Goal: Leave review/rating: Leave review/rating

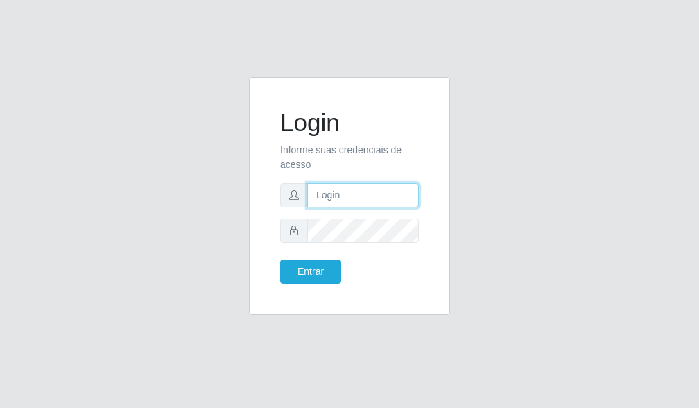
click at [364, 191] on input "text" at bounding box center [363, 195] width 112 height 24
type input "[EMAIL_ADDRESS][DOMAIN_NAME]"
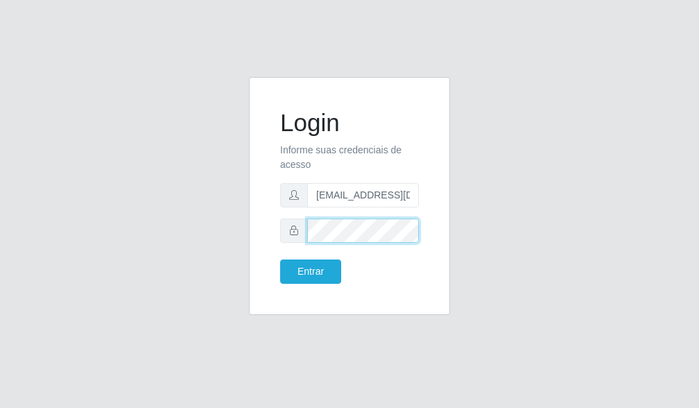
click at [280, 259] on button "Entrar" at bounding box center [310, 271] width 61 height 24
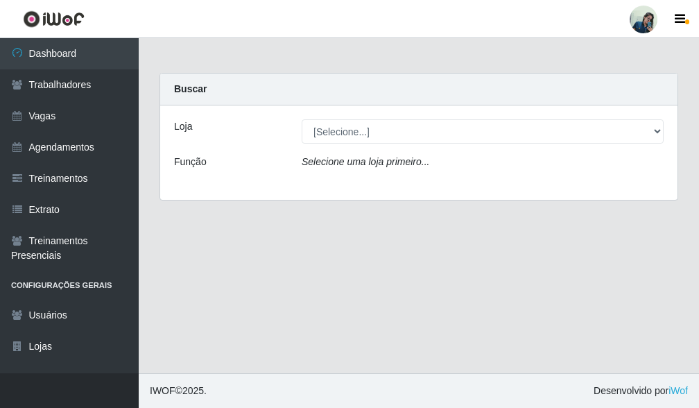
click at [408, 148] on div "Loja [Selecione...] [PERSON_NAME] Função Selecione uma loja primeiro..." at bounding box center [418, 152] width 517 height 94
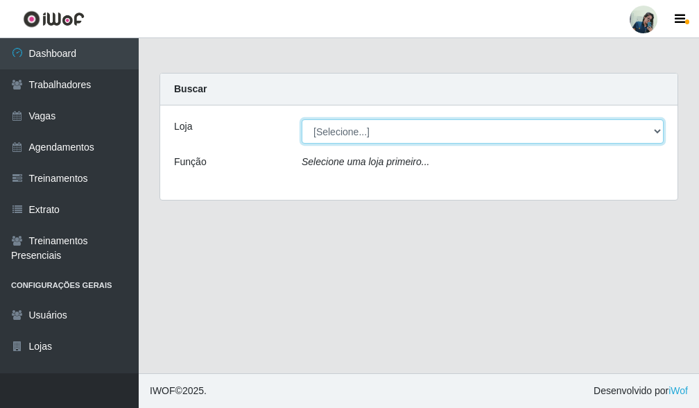
click at [396, 128] on select "[Selecione...] [PERSON_NAME]" at bounding box center [483, 131] width 362 height 24
select select "430"
click at [302, 119] on select "[Selecione...] [PERSON_NAME]" at bounding box center [483, 131] width 362 height 24
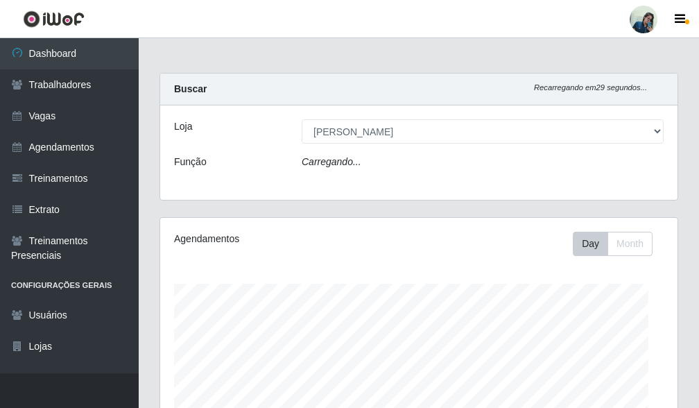
click at [376, 162] on div "Carregando..." at bounding box center [482, 165] width 383 height 20
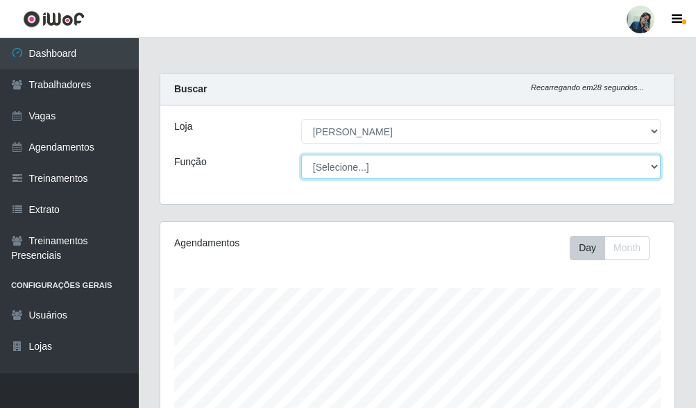
click at [376, 162] on select "[Selecione...] Auxiliar de Estacionamento Auxiliar de Estacionamento + Auxiliar…" at bounding box center [480, 167] width 359 height 24
select select "72"
click at [301, 155] on select "[Selecione...] Auxiliar de Estacionamento Auxiliar de Estacionamento + Auxiliar…" at bounding box center [480, 167] width 359 height 24
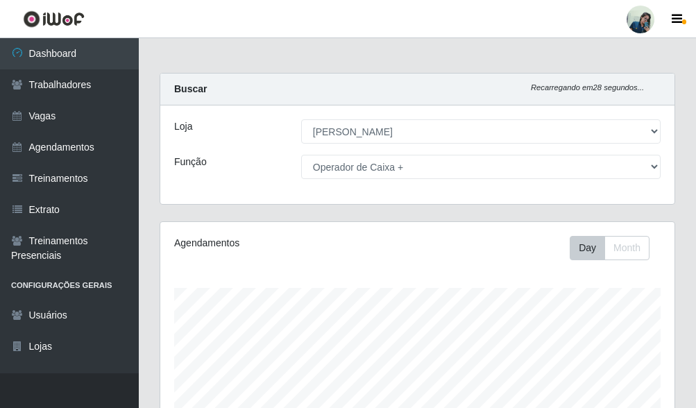
click at [219, 174] on div "Função" at bounding box center [227, 167] width 127 height 24
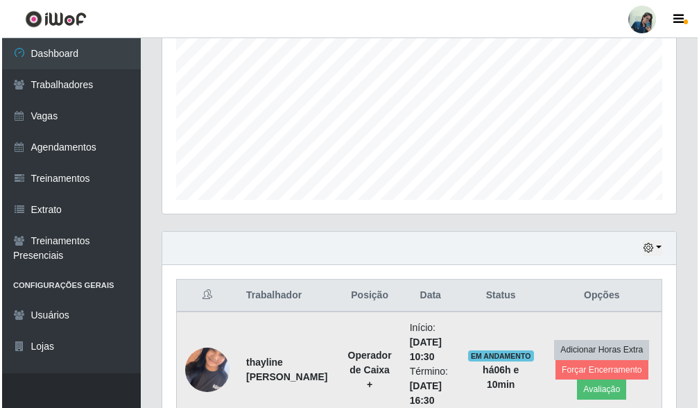
scroll to position [592, 0]
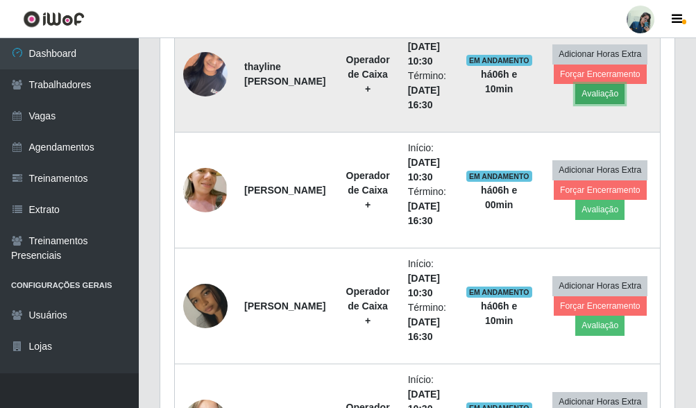
click at [595, 96] on button "Avaliação" at bounding box center [599, 93] width 49 height 19
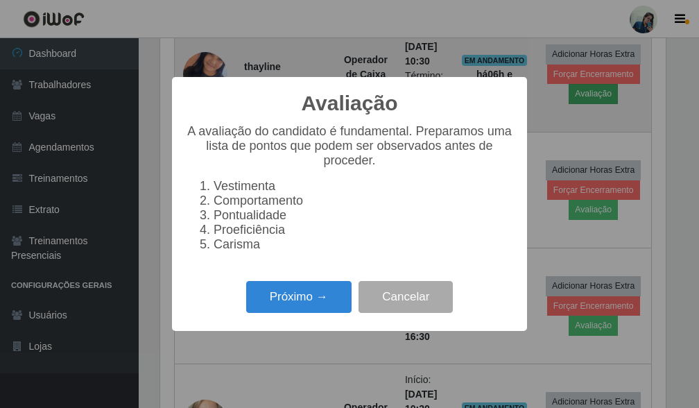
scroll to position [288, 506]
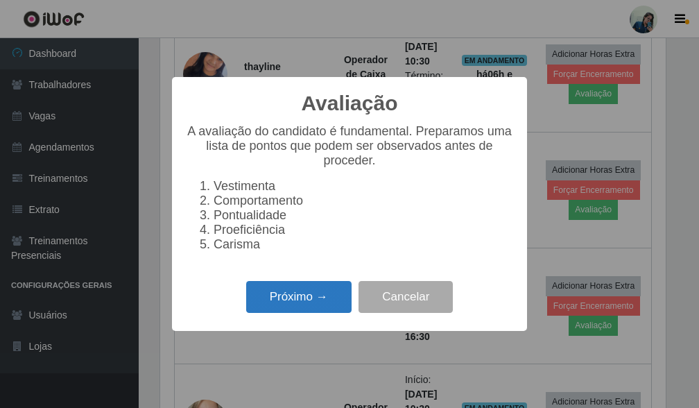
click at [310, 300] on button "Próximo →" at bounding box center [298, 297] width 105 height 33
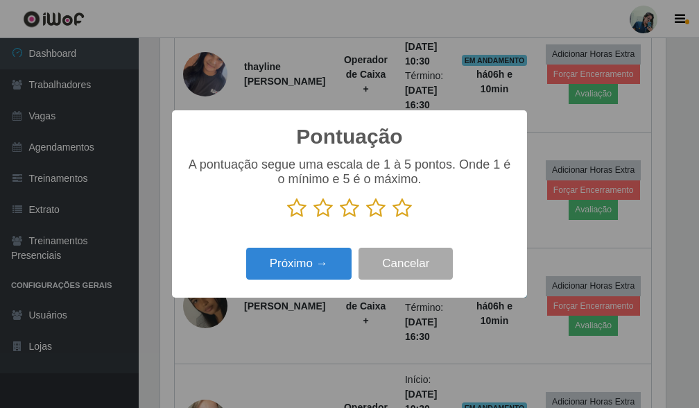
click at [408, 209] on icon at bounding box center [401, 208] width 19 height 21
click at [392, 218] on input "radio" at bounding box center [392, 218] width 0 height 0
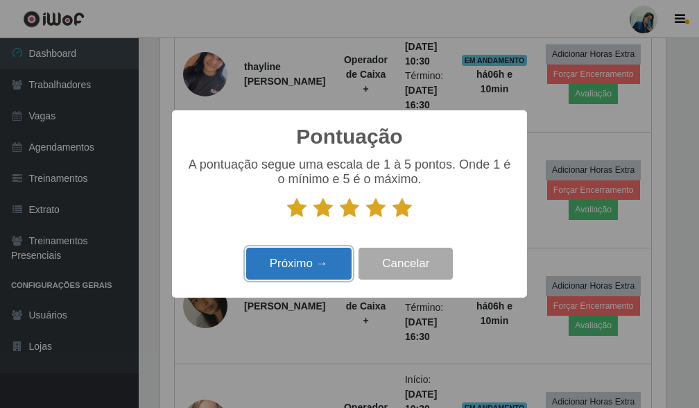
click at [279, 270] on button "Próximo →" at bounding box center [298, 264] width 105 height 33
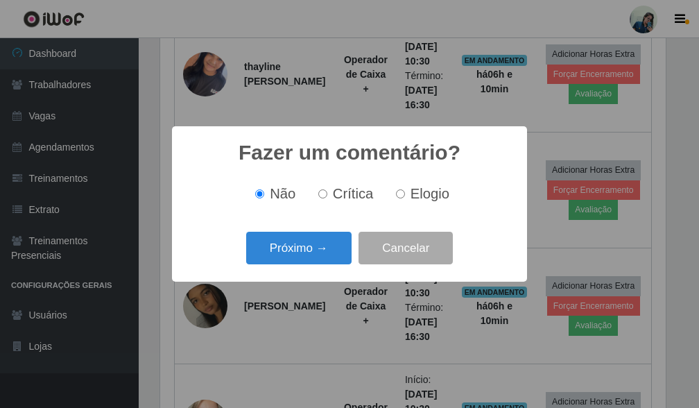
click at [399, 196] on input "Elogio" at bounding box center [400, 193] width 9 height 9
radio input "true"
click at [234, 263] on div "Próximo → Cancelar" at bounding box center [349, 248] width 327 height 40
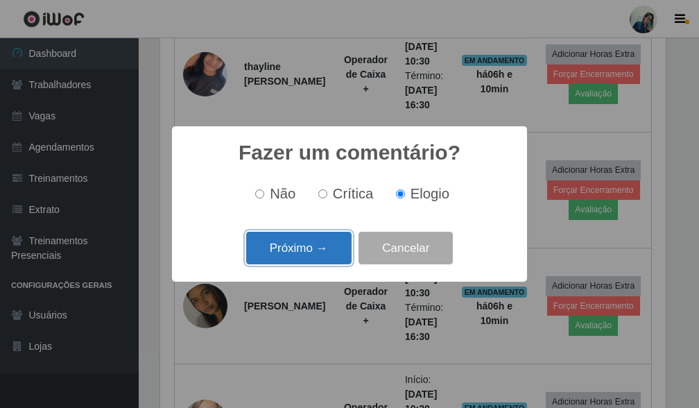
click at [268, 253] on button "Próximo →" at bounding box center [298, 248] width 105 height 33
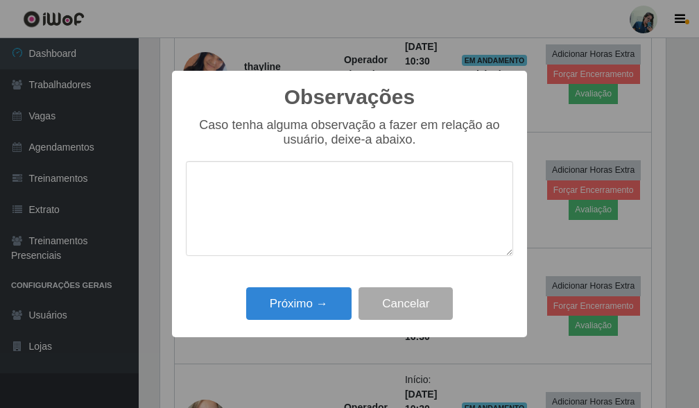
click at [330, 184] on textarea at bounding box center [349, 208] width 327 height 95
drag, startPoint x: 330, startPoint y: 184, endPoint x: 110, endPoint y: 194, distance: 220.0
click at [110, 194] on div "Observações × Caso tenha alguma observação a fazer em relação ao usuário, deixe…" at bounding box center [349, 204] width 699 height 408
type textarea "Bom desempenho"
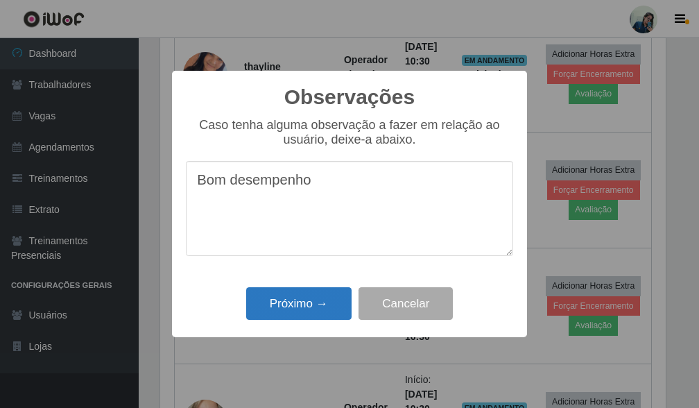
drag, startPoint x: 303, startPoint y: 329, endPoint x: 300, endPoint y: 305, distance: 23.8
click at [301, 320] on div "Observações × Caso tenha alguma observação a fazer em relação ao usuário, deixe…" at bounding box center [349, 204] width 355 height 267
click at [300, 305] on button "Próximo →" at bounding box center [298, 303] width 105 height 33
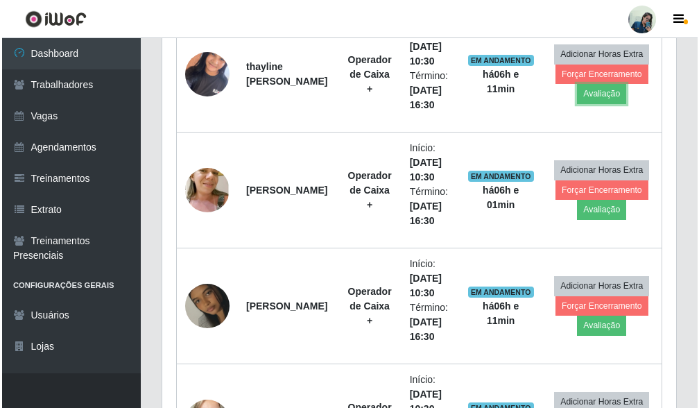
scroll to position [288, 514]
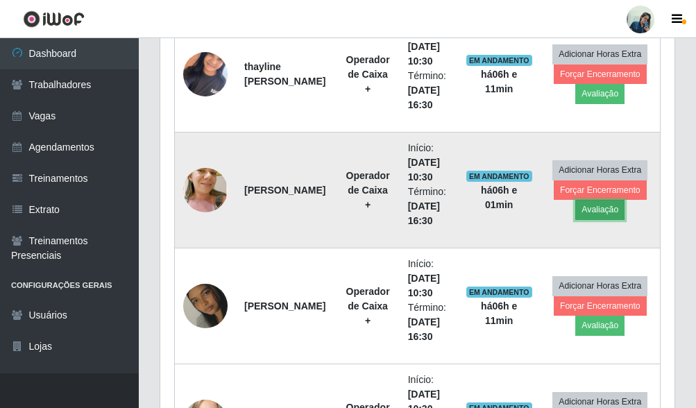
click at [610, 209] on button "Avaliação" at bounding box center [599, 209] width 49 height 19
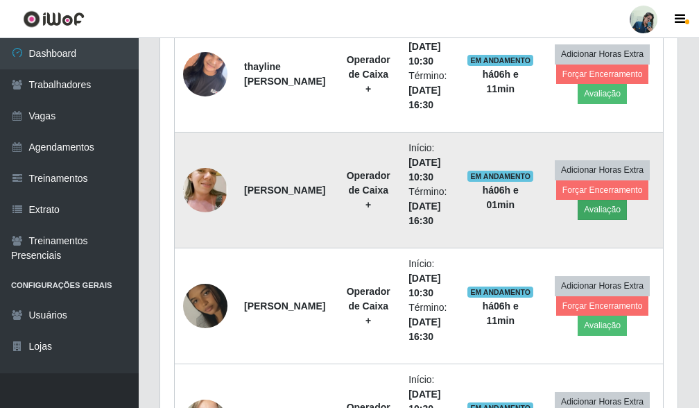
scroll to position [288, 506]
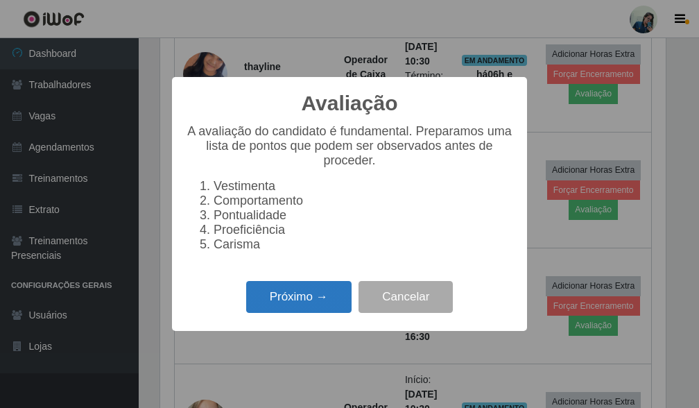
click at [291, 313] on button "Próximo →" at bounding box center [298, 297] width 105 height 33
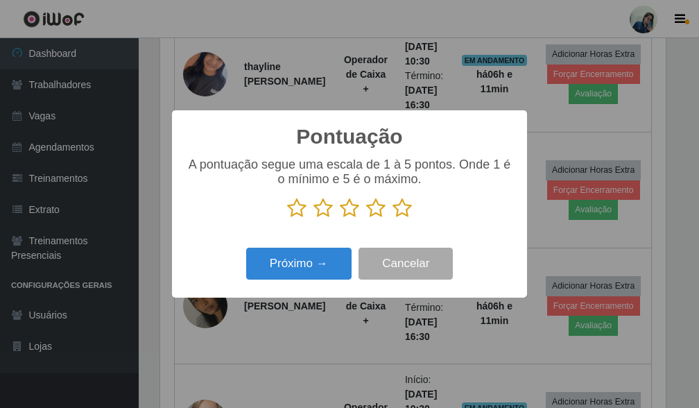
scroll to position [693154, 692937]
click at [402, 207] on icon at bounding box center [401, 208] width 19 height 21
click at [392, 218] on input "radio" at bounding box center [392, 218] width 0 height 0
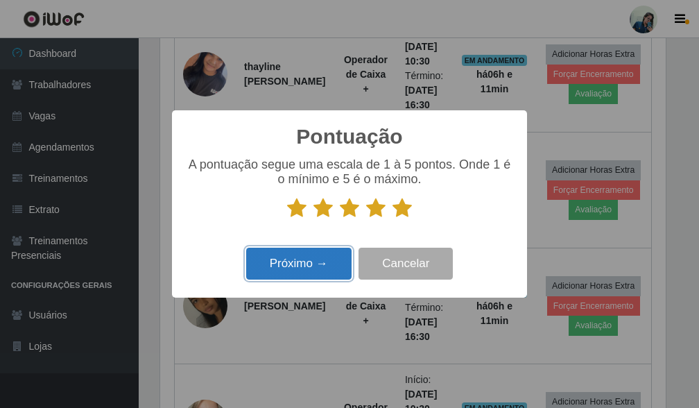
click at [313, 258] on button "Próximo →" at bounding box center [298, 264] width 105 height 33
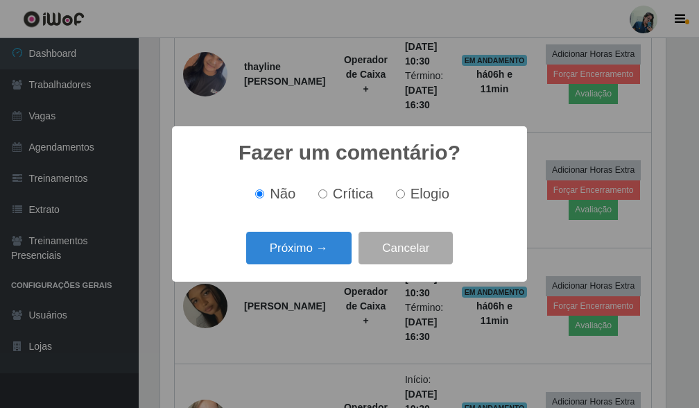
click at [400, 194] on input "Elogio" at bounding box center [400, 193] width 9 height 9
radio input "true"
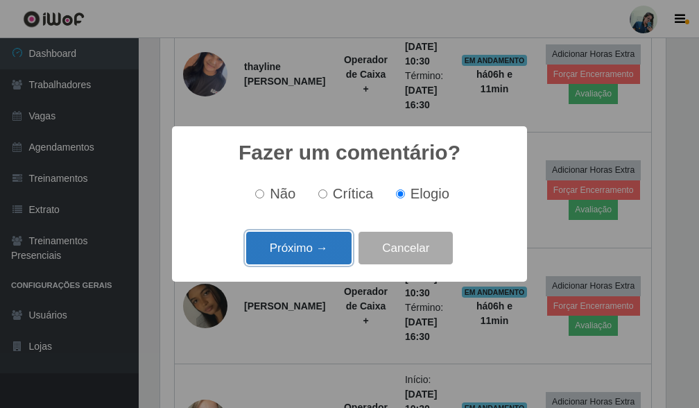
click at [300, 256] on button "Próximo →" at bounding box center [298, 248] width 105 height 33
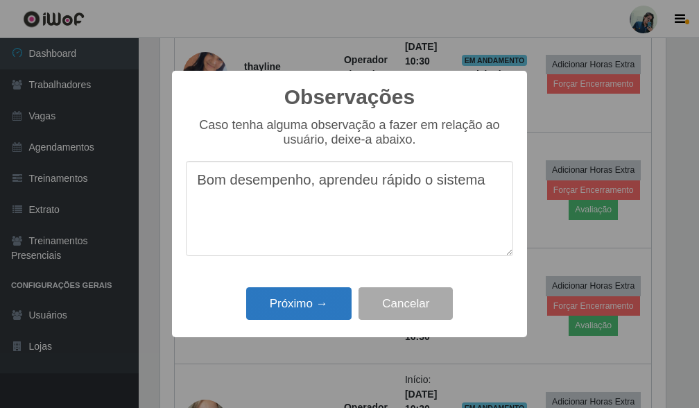
type textarea "Bom desempenho, aprendeu rápido o sistema"
click at [313, 315] on button "Próximo →" at bounding box center [298, 303] width 105 height 33
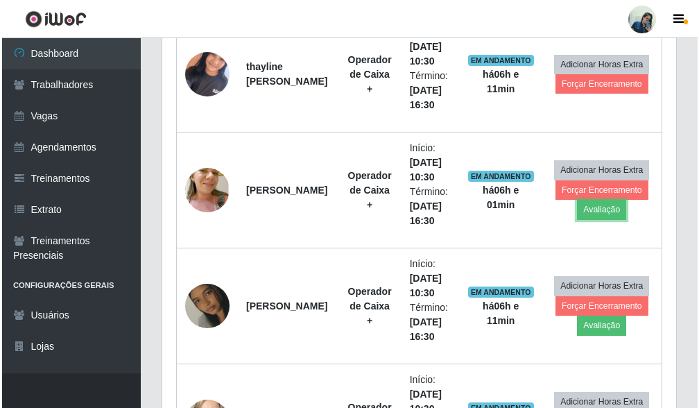
scroll to position [288, 514]
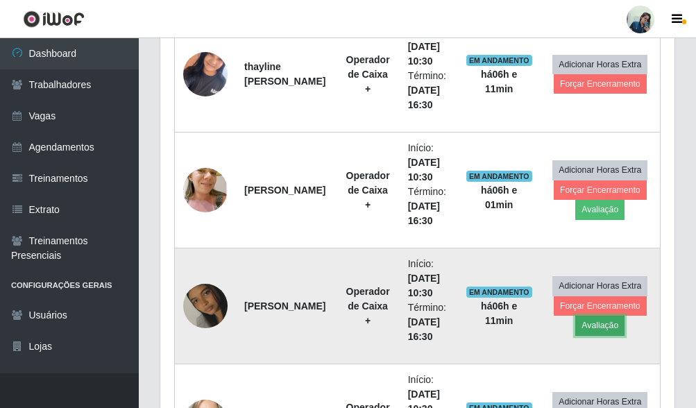
click at [586, 329] on button "Avaliação" at bounding box center [599, 325] width 49 height 19
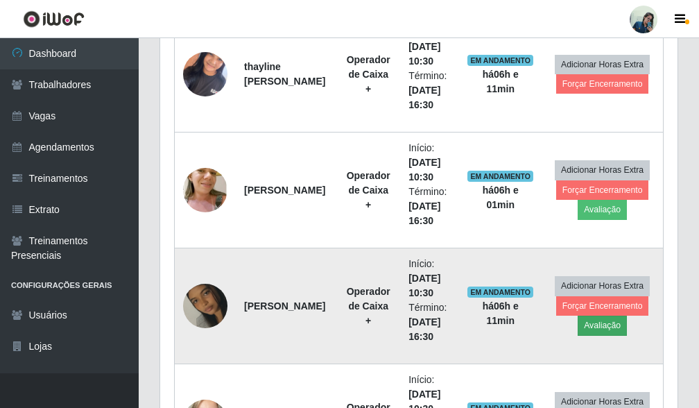
scroll to position [288, 506]
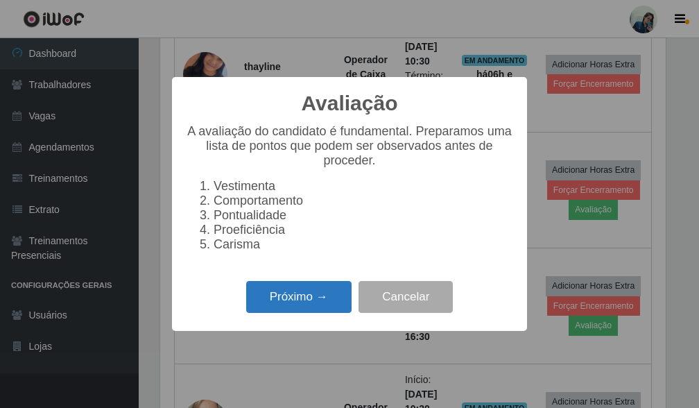
click at [343, 313] on button "Próximo →" at bounding box center [298, 297] width 105 height 33
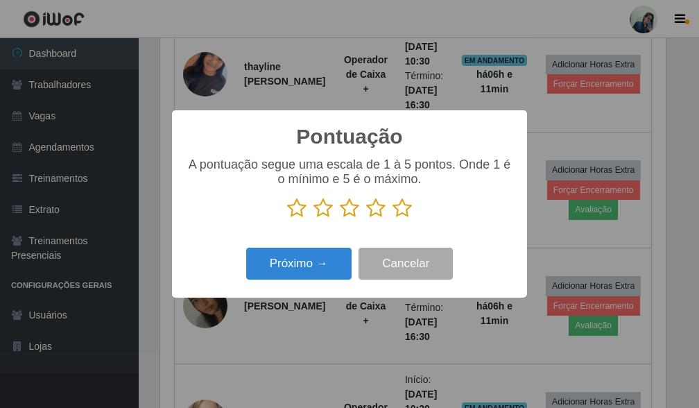
scroll to position [693154, 692937]
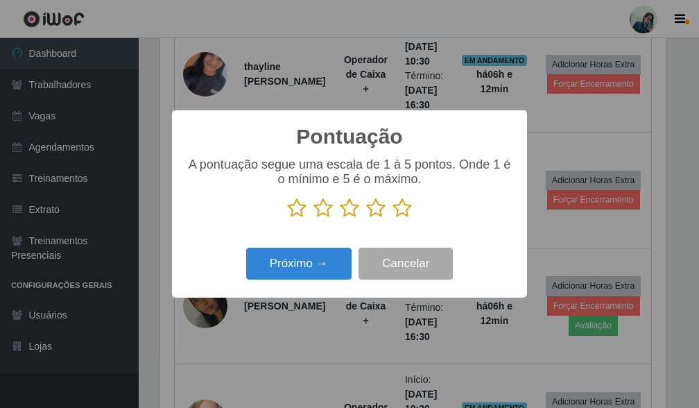
click at [399, 210] on icon at bounding box center [401, 208] width 19 height 21
click at [392, 218] on input "radio" at bounding box center [392, 218] width 0 height 0
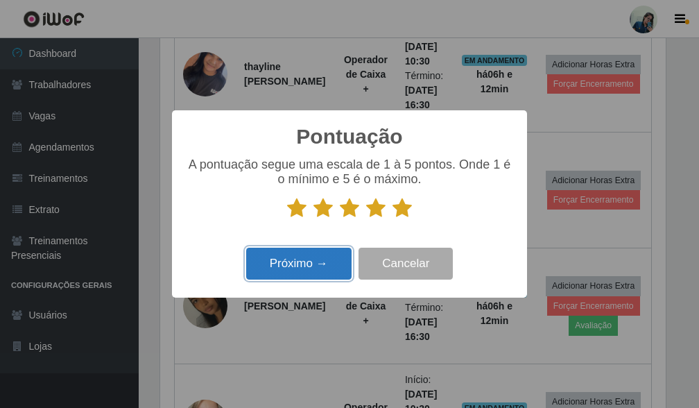
click at [299, 268] on button "Próximo →" at bounding box center [298, 264] width 105 height 33
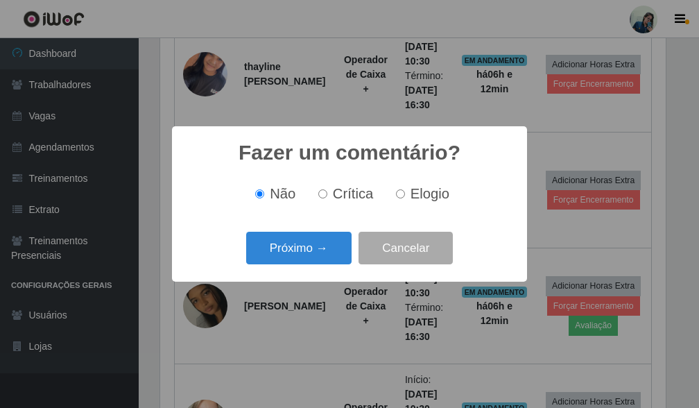
click at [164, 79] on div "Fazer um comentário? × Não Crítica Elogio Próximo → Cancelar" at bounding box center [349, 204] width 699 height 408
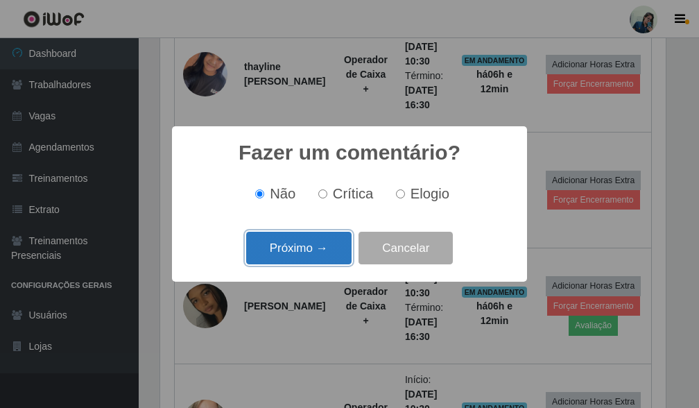
click at [293, 250] on button "Próximo →" at bounding box center [298, 248] width 105 height 33
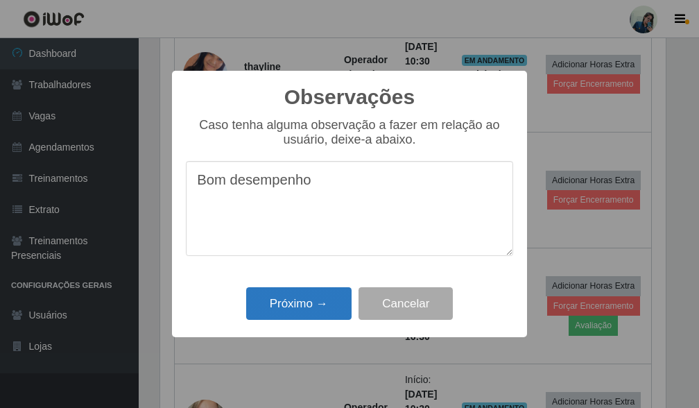
type textarea "Bom desempenho"
click at [313, 316] on button "Próximo →" at bounding box center [298, 303] width 105 height 33
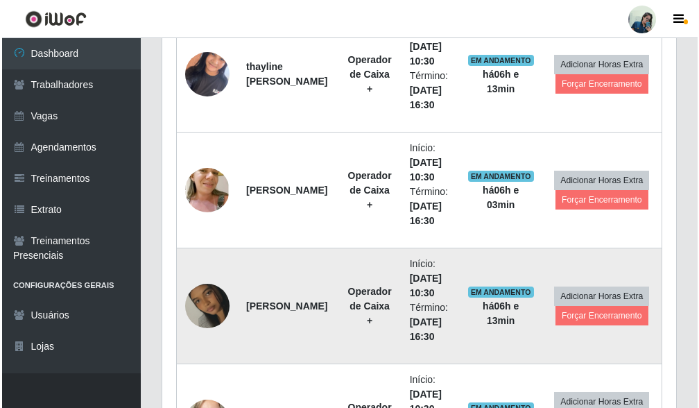
scroll to position [730, 0]
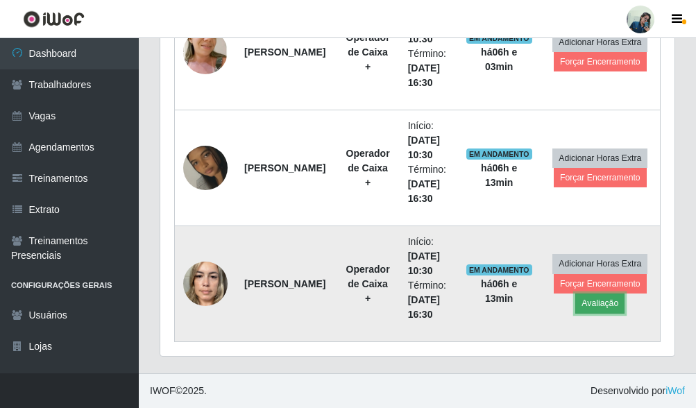
click at [606, 310] on button "Avaliação" at bounding box center [599, 302] width 49 height 19
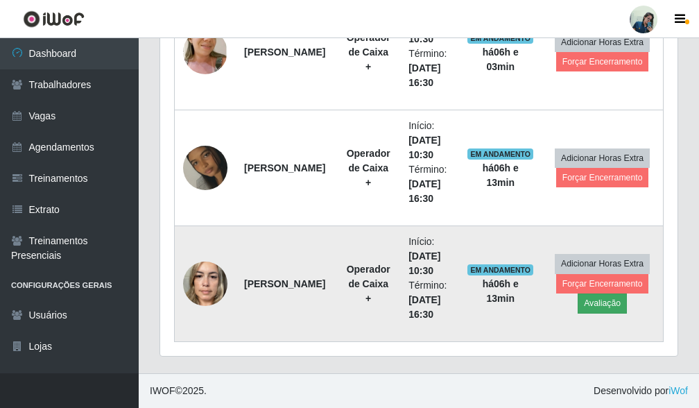
scroll to position [288, 506]
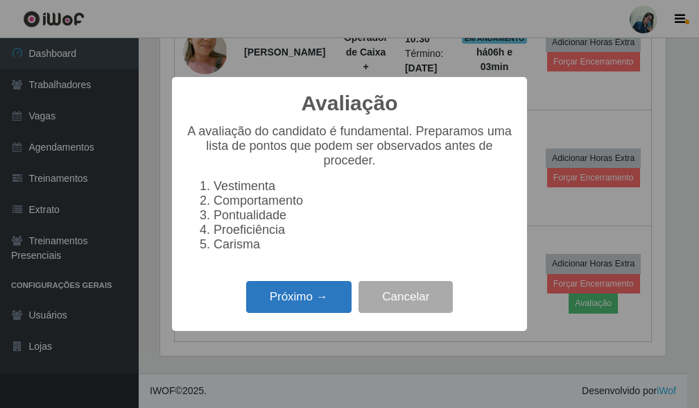
click at [276, 308] on button "Próximo →" at bounding box center [298, 297] width 105 height 33
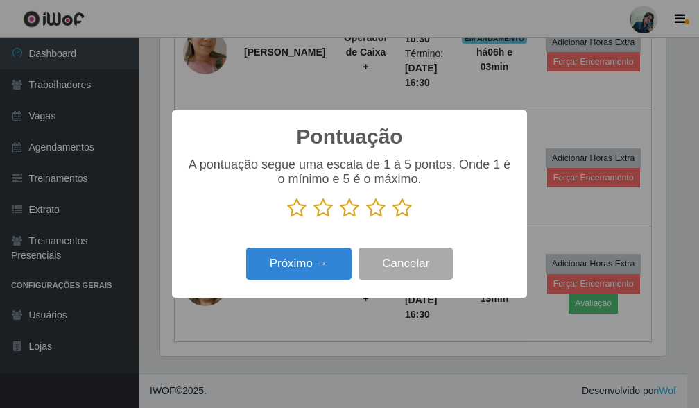
click at [406, 214] on icon at bounding box center [401, 208] width 19 height 21
click at [392, 218] on input "radio" at bounding box center [392, 218] width 0 height 0
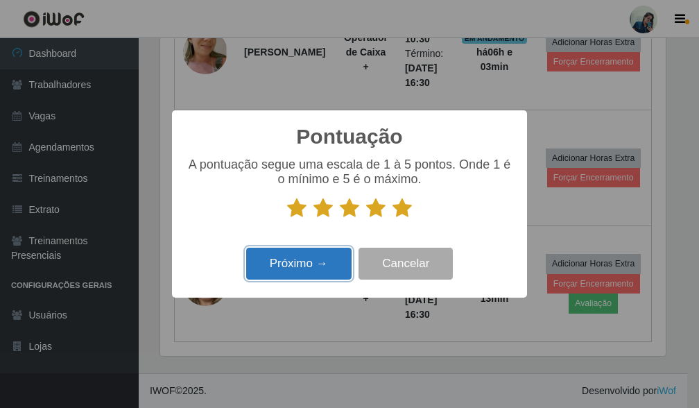
click at [291, 267] on button "Próximo →" at bounding box center [298, 264] width 105 height 33
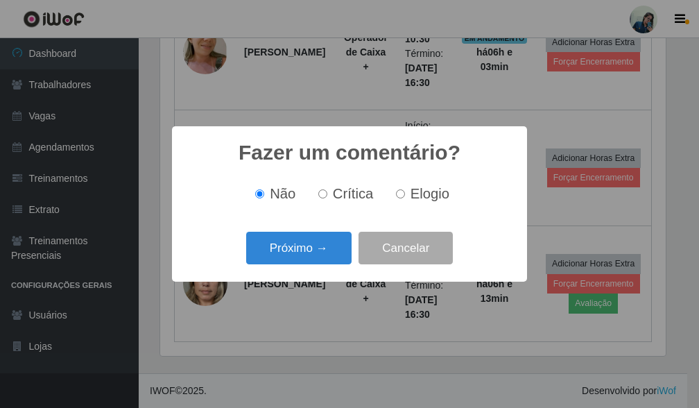
click at [408, 194] on label "Elogio" at bounding box center [419, 194] width 59 height 16
click at [405, 194] on input "Elogio" at bounding box center [400, 193] width 9 height 9
radio input "true"
click at [320, 270] on div "Fazer um comentário? × Não Crítica Elogio Próximo → Cancelar" at bounding box center [349, 203] width 355 height 155
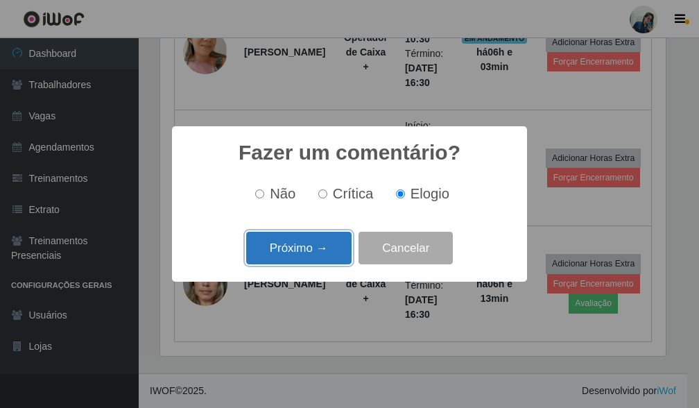
click at [320, 257] on button "Próximo →" at bounding box center [298, 248] width 105 height 33
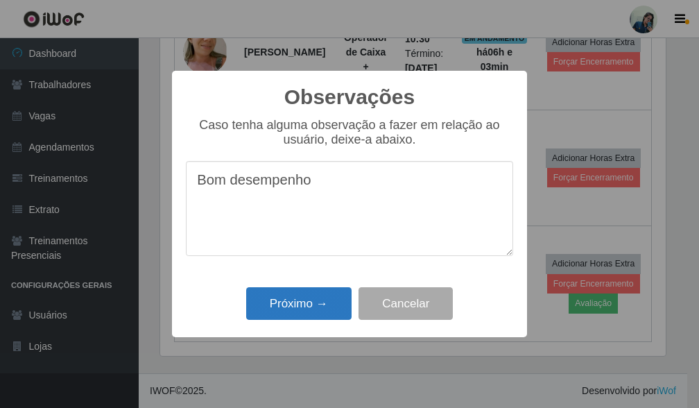
type textarea "Bom desempenho"
click at [335, 306] on button "Próximo →" at bounding box center [298, 303] width 105 height 33
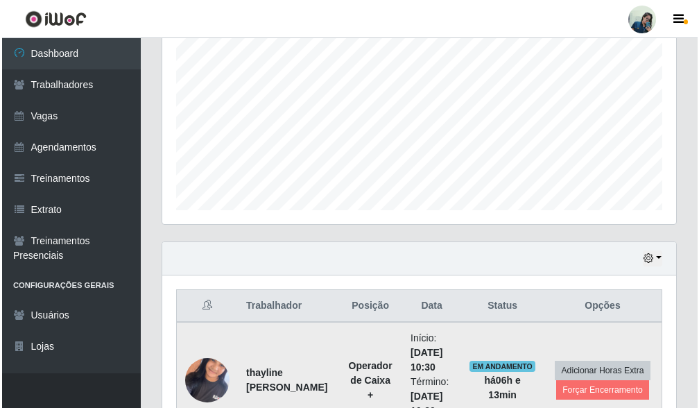
scroll to position [582, 0]
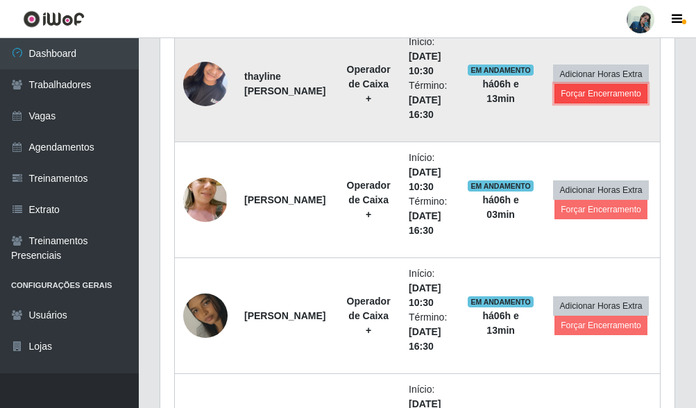
click at [604, 87] on button "Forçar Encerramento" at bounding box center [600, 93] width 93 height 19
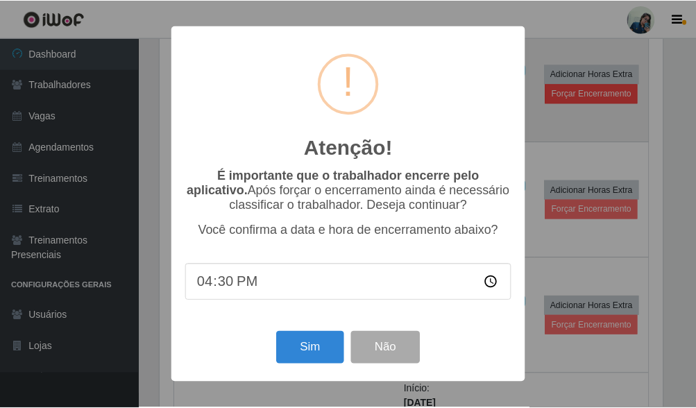
scroll to position [288, 506]
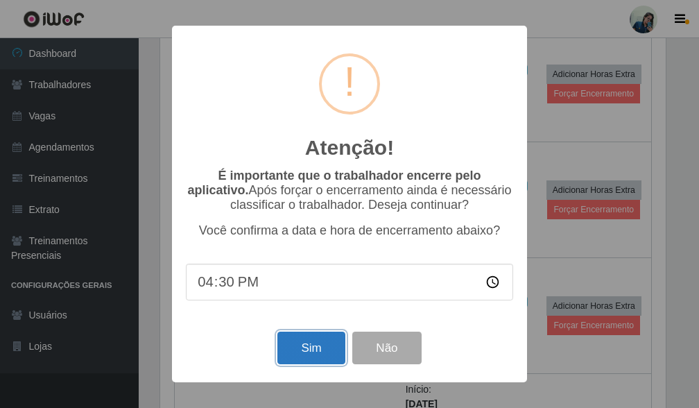
click at [309, 355] on button "Sim" at bounding box center [310, 347] width 67 height 33
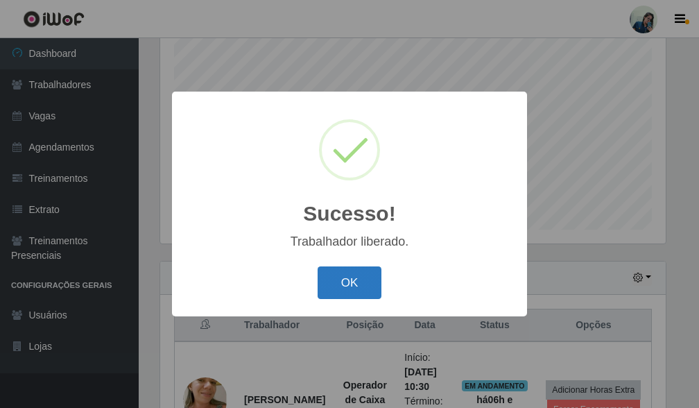
click at [361, 286] on button "OK" at bounding box center [350, 282] width 64 height 33
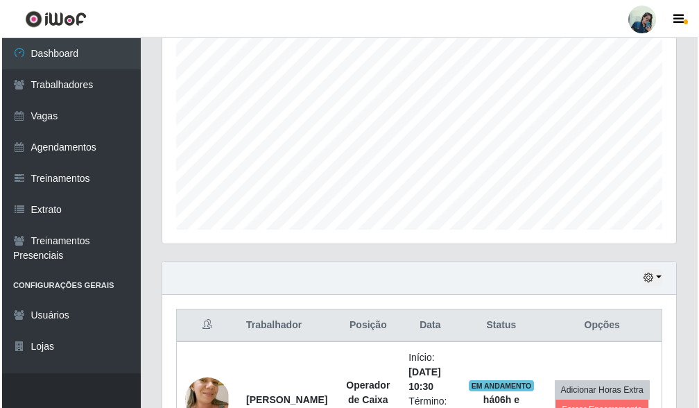
scroll to position [562, 0]
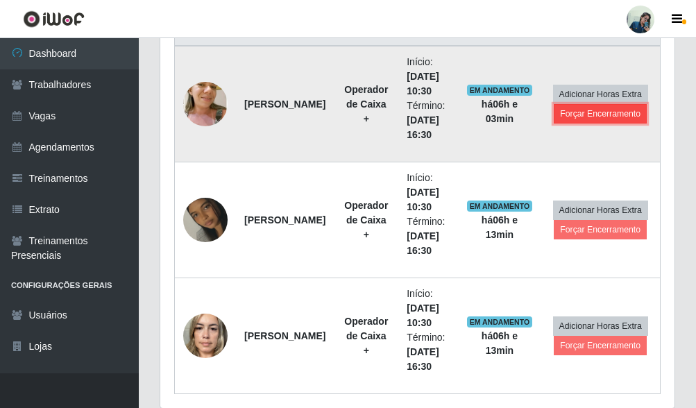
click at [582, 112] on button "Forçar Encerramento" at bounding box center [599, 113] width 93 height 19
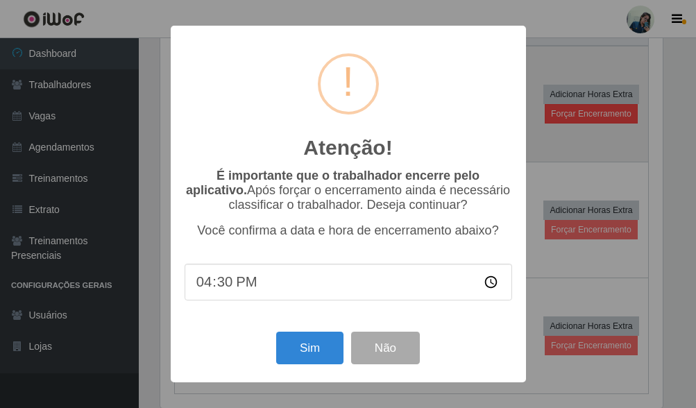
scroll to position [288, 506]
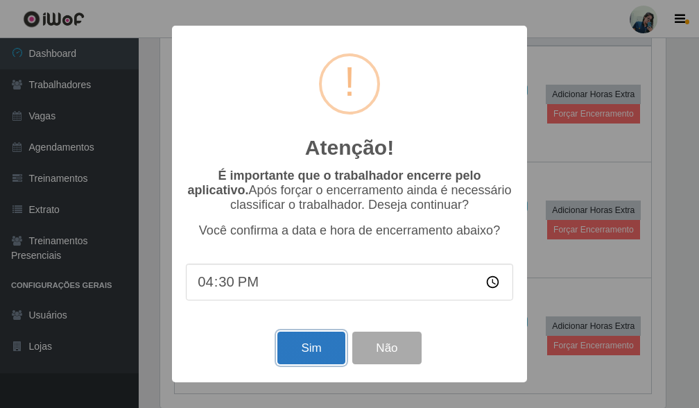
click at [310, 340] on button "Sim" at bounding box center [310, 347] width 67 height 33
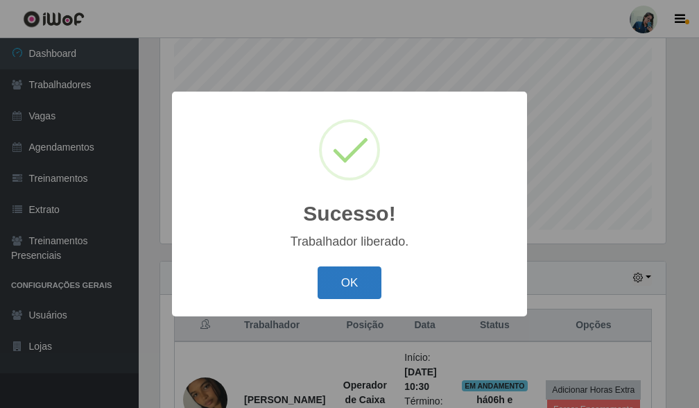
click at [358, 291] on button "OK" at bounding box center [350, 282] width 64 height 33
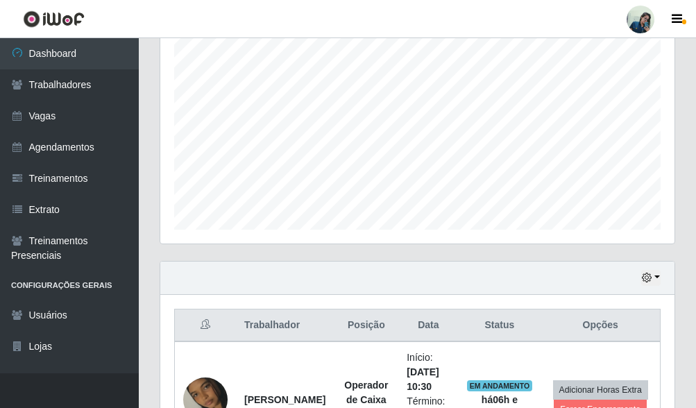
scroll to position [0, 0]
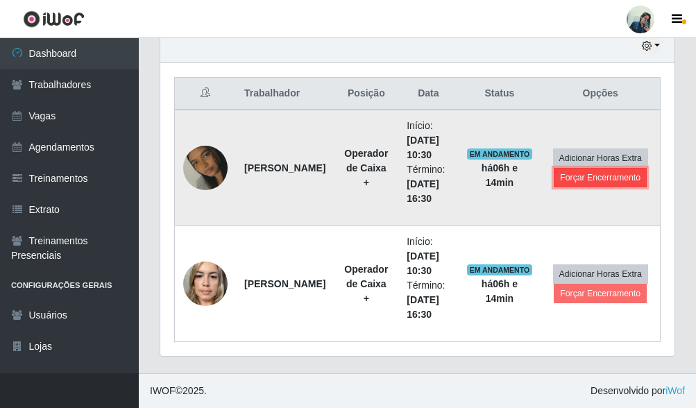
click at [621, 184] on button "Forçar Encerramento" at bounding box center [599, 177] width 93 height 19
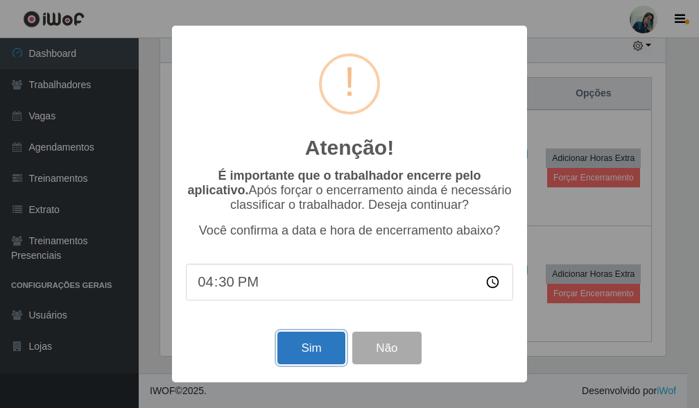
click at [306, 347] on button "Sim" at bounding box center [310, 347] width 67 height 33
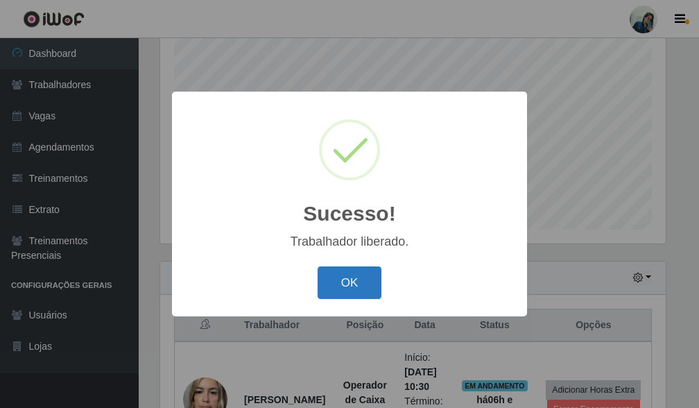
click at [359, 284] on button "OK" at bounding box center [350, 282] width 64 height 33
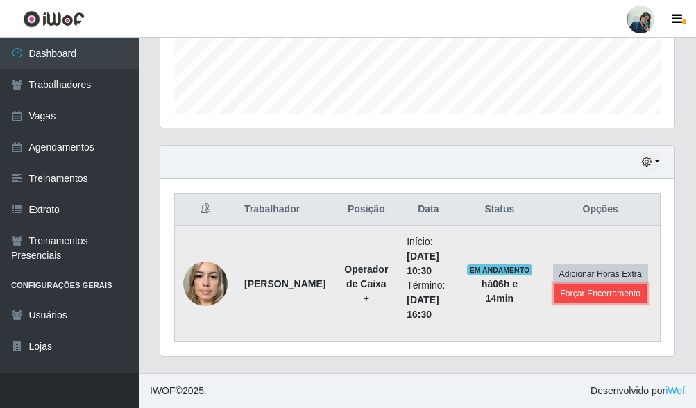
click at [620, 288] on button "Forçar Encerramento" at bounding box center [599, 293] width 93 height 19
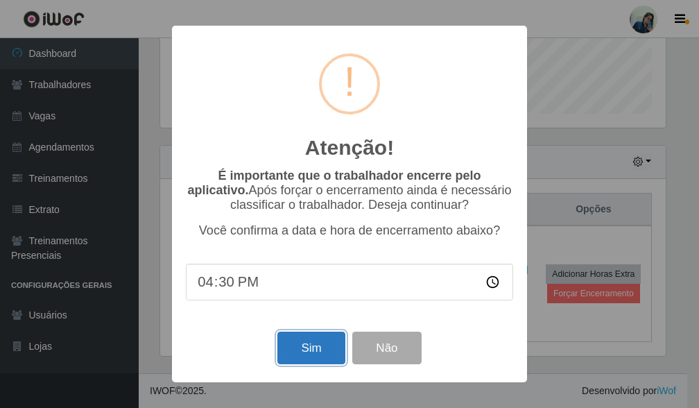
click at [297, 349] on button "Sim" at bounding box center [310, 347] width 67 height 33
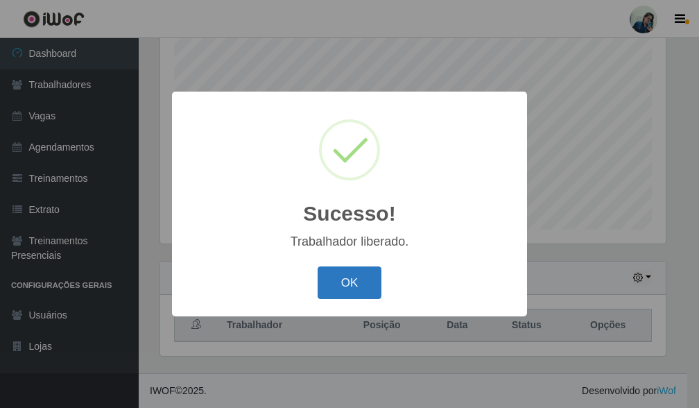
click at [366, 272] on button "OK" at bounding box center [350, 282] width 64 height 33
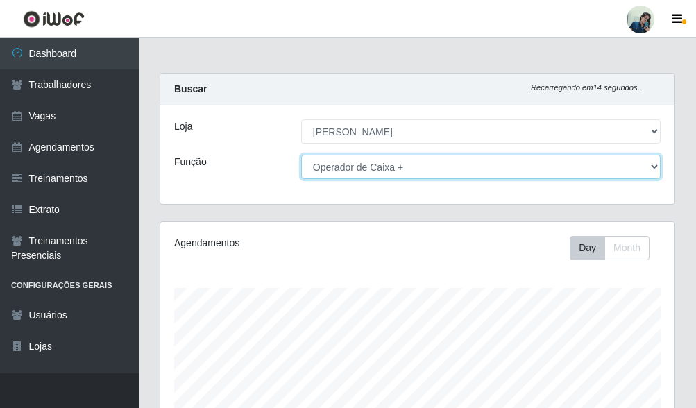
click at [362, 173] on select "[Selecione...] Auxiliar de Estacionamento Auxiliar de Estacionamento + Auxiliar…" at bounding box center [480, 167] width 359 height 24
select select "70"
click at [301, 155] on select "[Selecione...] Auxiliar de Estacionamento Auxiliar de Estacionamento + Auxiliar…" at bounding box center [480, 167] width 359 height 24
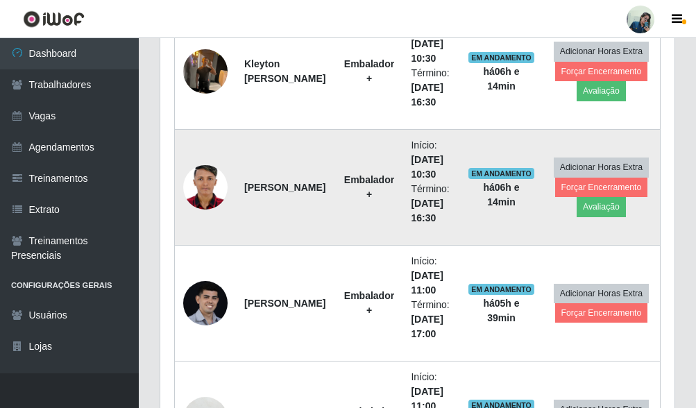
click at [201, 196] on img at bounding box center [205, 187] width 44 height 62
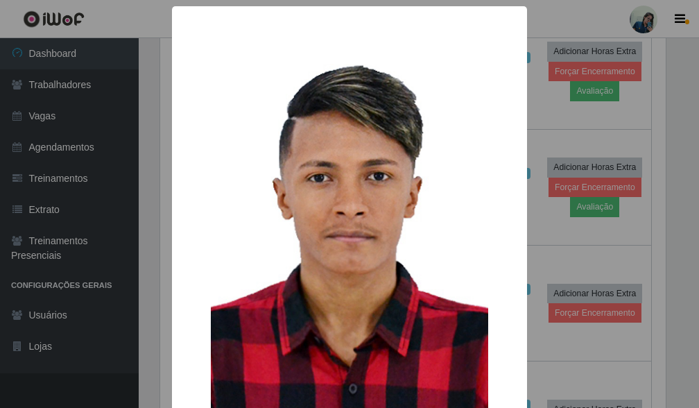
click at [675, 64] on div "× OK Cancel" at bounding box center [349, 204] width 699 height 408
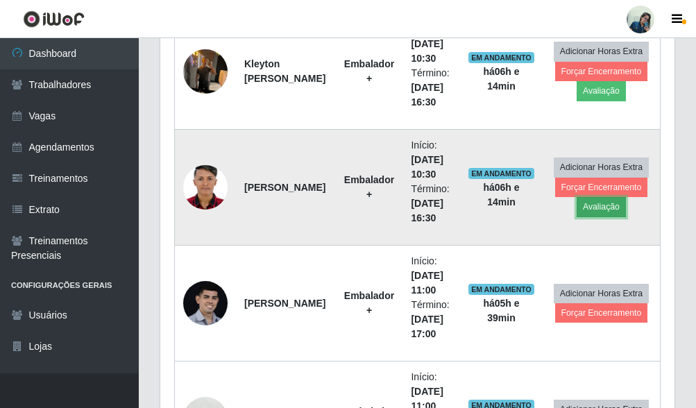
click at [605, 209] on button "Avaliação" at bounding box center [600, 206] width 49 height 19
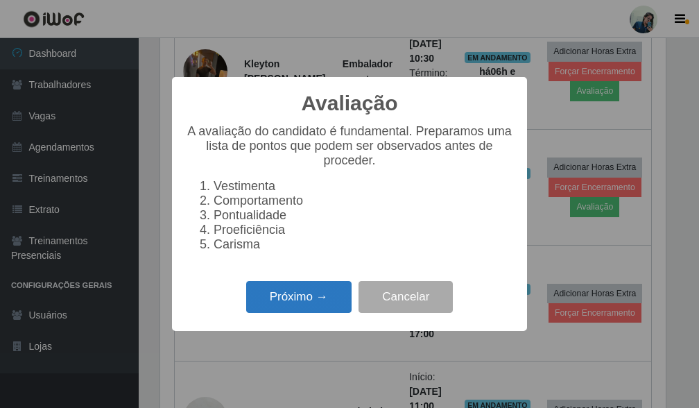
click at [326, 304] on button "Próximo →" at bounding box center [298, 297] width 105 height 33
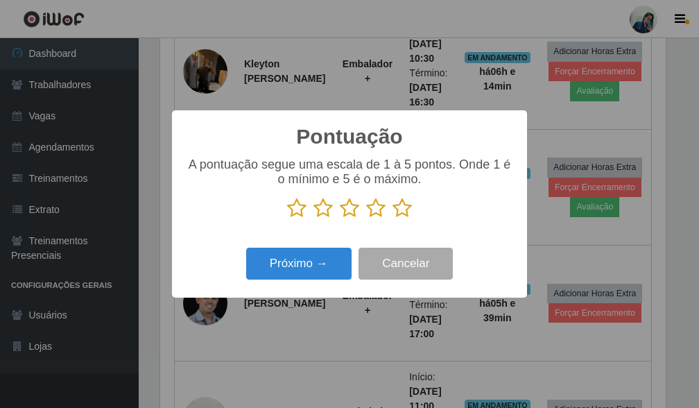
click at [400, 210] on icon at bounding box center [401, 208] width 19 height 21
click at [392, 218] on input "radio" at bounding box center [392, 218] width 0 height 0
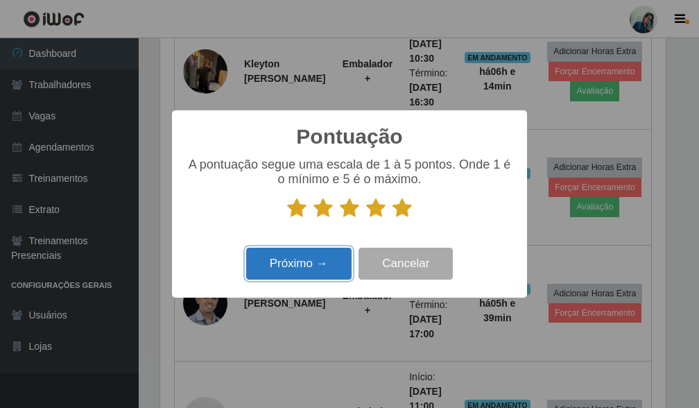
click at [280, 263] on button "Próximo →" at bounding box center [298, 264] width 105 height 33
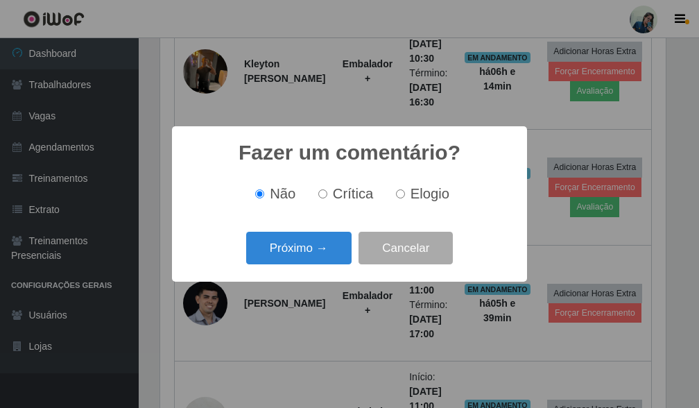
click at [396, 198] on input "Elogio" at bounding box center [400, 193] width 9 height 9
radio input "true"
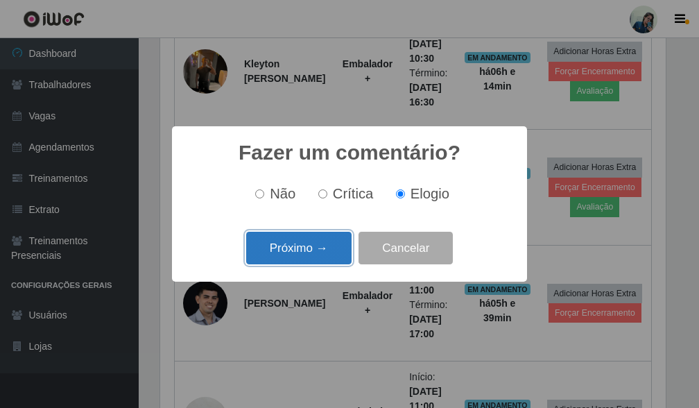
click at [295, 258] on button "Próximo →" at bounding box center [298, 248] width 105 height 33
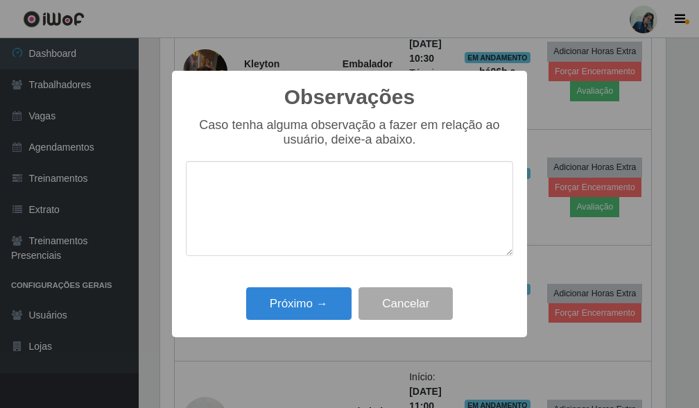
click at [233, 195] on textarea at bounding box center [349, 208] width 327 height 95
drag, startPoint x: 199, startPoint y: 189, endPoint x: 225, endPoint y: 184, distance: 26.8
click at [202, 189] on div "Observações × Caso tenha alguma observação a fazer em relação ao usuário, deixe…" at bounding box center [349, 204] width 355 height 267
click at [225, 184] on textarea at bounding box center [349, 208] width 327 height 95
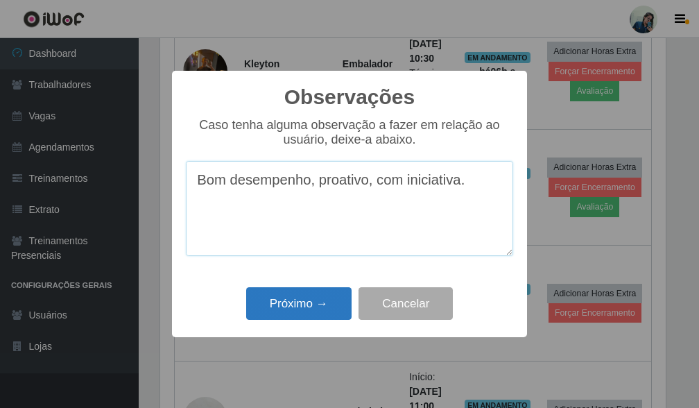
type textarea "Bom desempenho, proativo, com iniciativa."
click at [335, 303] on button "Próximo →" at bounding box center [298, 303] width 105 height 33
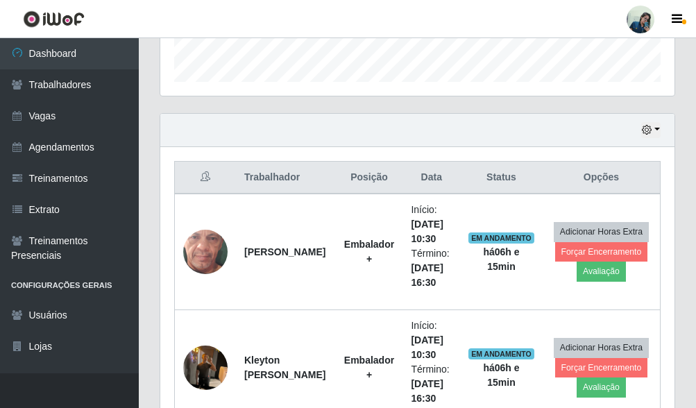
scroll to position [562, 0]
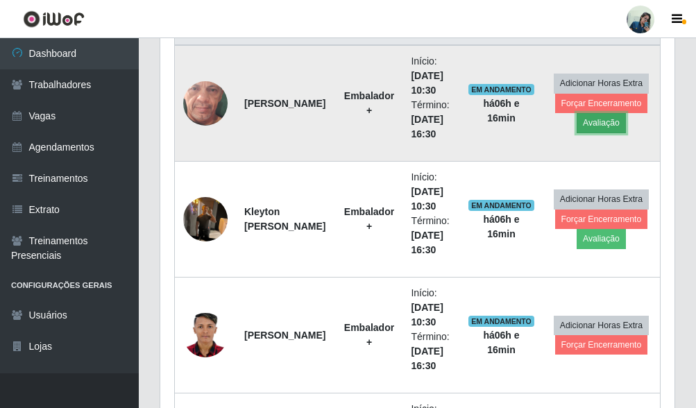
click at [596, 127] on button "Avaliação" at bounding box center [600, 122] width 49 height 19
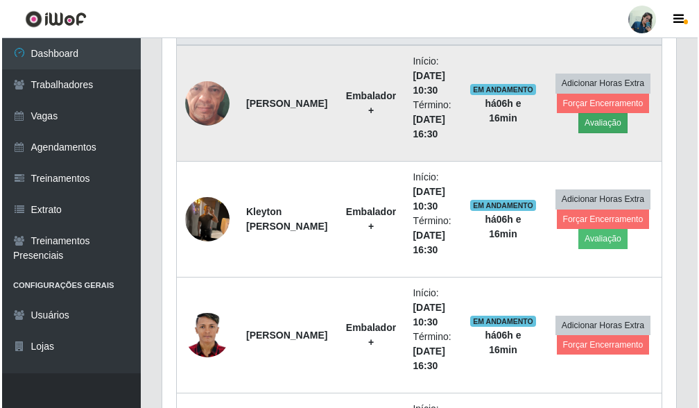
scroll to position [288, 506]
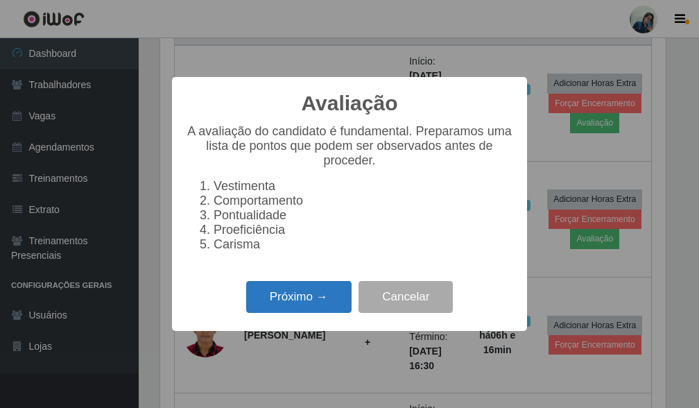
click at [297, 312] on button "Próximo →" at bounding box center [298, 297] width 105 height 33
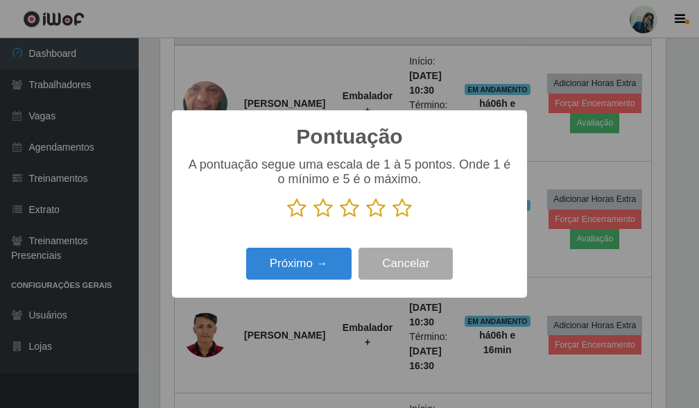
click at [398, 213] on icon at bounding box center [401, 208] width 19 height 21
click at [392, 218] on input "radio" at bounding box center [392, 218] width 0 height 0
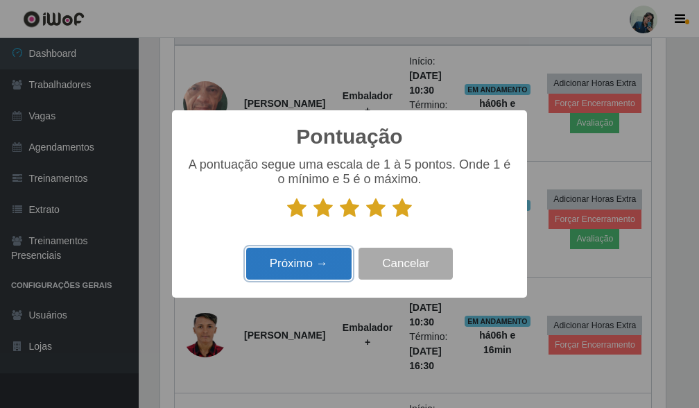
click at [282, 270] on button "Próximo →" at bounding box center [298, 264] width 105 height 33
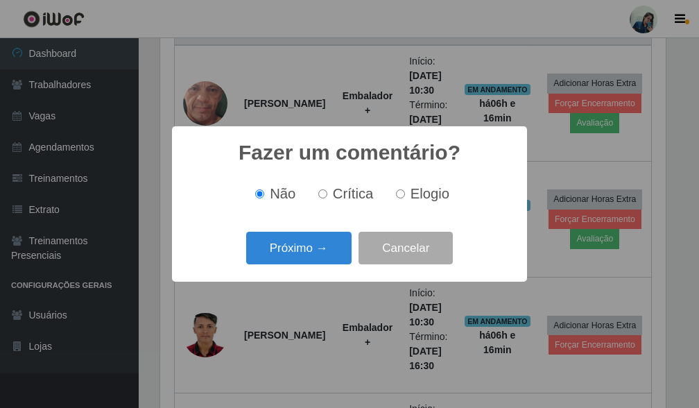
click at [397, 197] on input "Elogio" at bounding box center [400, 193] width 9 height 9
radio input "true"
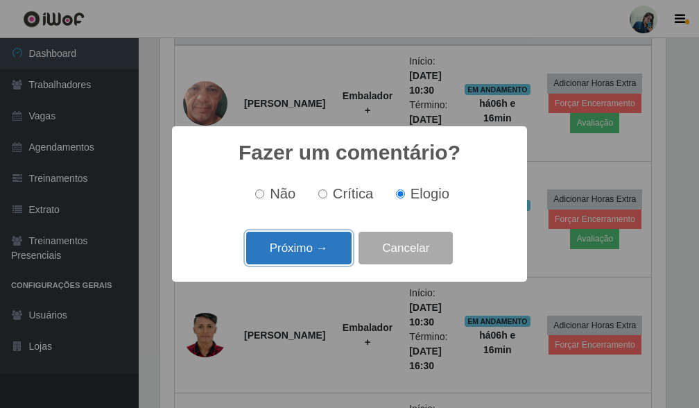
click at [288, 264] on button "Próximo →" at bounding box center [298, 248] width 105 height 33
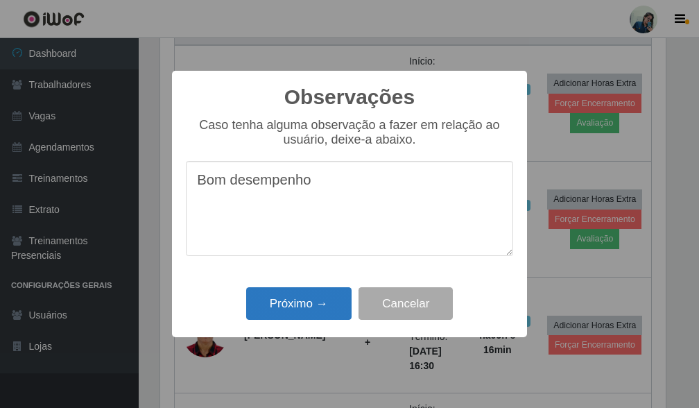
type textarea "Bom desempenho"
click at [326, 304] on button "Próximo →" at bounding box center [298, 303] width 105 height 33
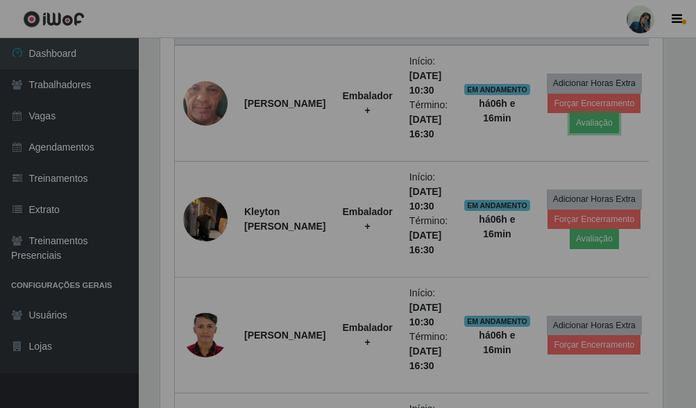
scroll to position [288, 514]
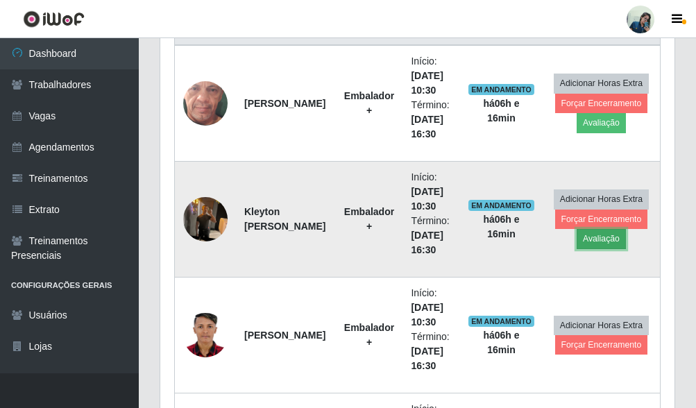
click at [608, 240] on button "Avaliação" at bounding box center [600, 238] width 49 height 19
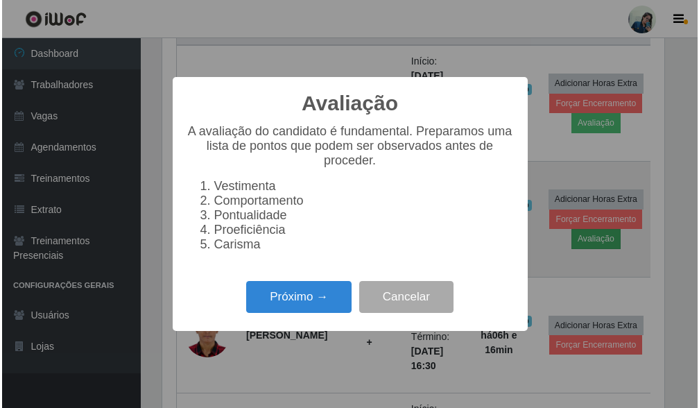
scroll to position [288, 506]
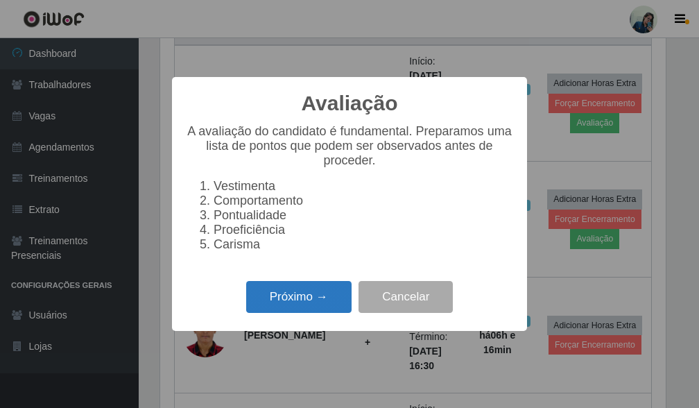
click at [277, 313] on button "Próximo →" at bounding box center [298, 297] width 105 height 33
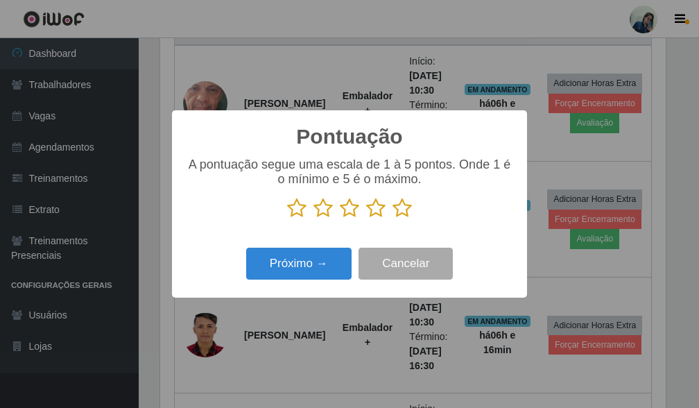
scroll to position [693154, 692937]
click at [400, 211] on icon at bounding box center [401, 208] width 19 height 21
click at [392, 218] on input "radio" at bounding box center [392, 218] width 0 height 0
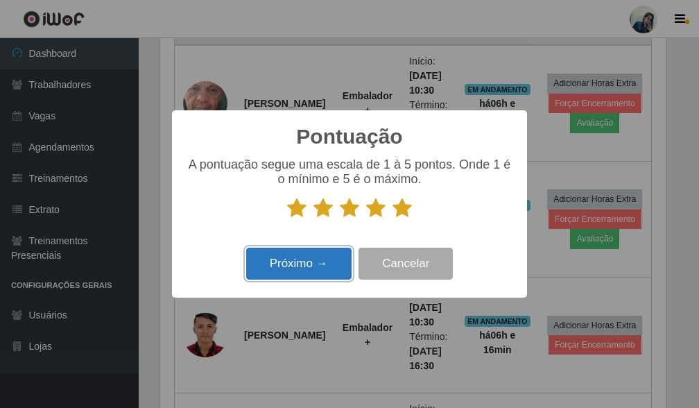
click at [282, 262] on button "Próximo →" at bounding box center [298, 264] width 105 height 33
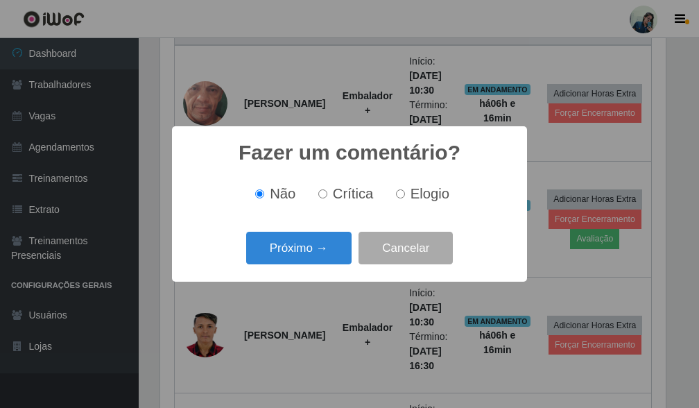
click at [395, 200] on label "Elogio" at bounding box center [419, 194] width 59 height 16
click at [396, 198] on input "Elogio" at bounding box center [400, 193] width 9 height 9
radio input "true"
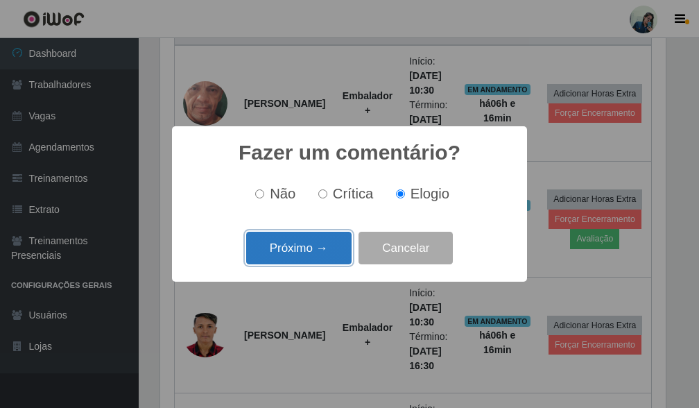
click at [330, 248] on button "Próximo →" at bounding box center [298, 248] width 105 height 33
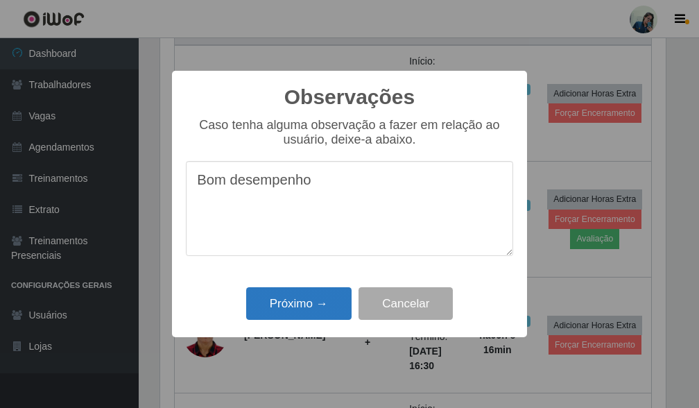
type textarea "Bom desempenho"
click at [317, 302] on button "Próximo →" at bounding box center [298, 303] width 105 height 33
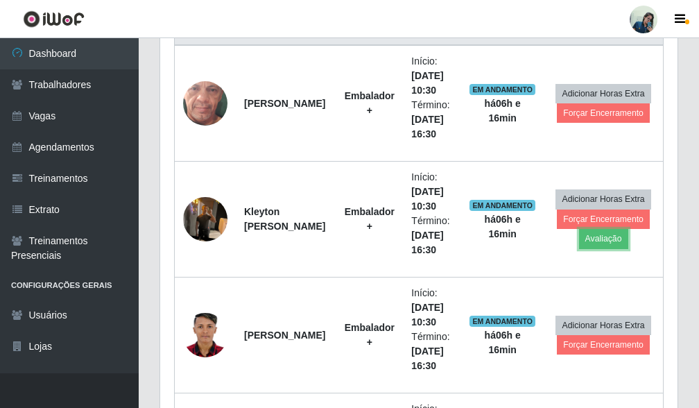
scroll to position [288, 514]
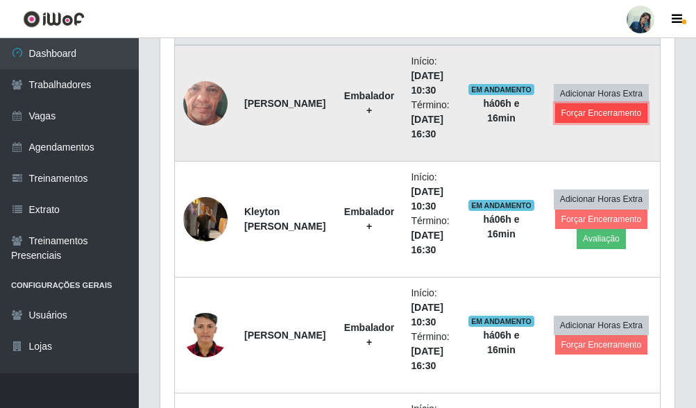
click at [596, 114] on button "Forçar Encerramento" at bounding box center [601, 112] width 93 height 19
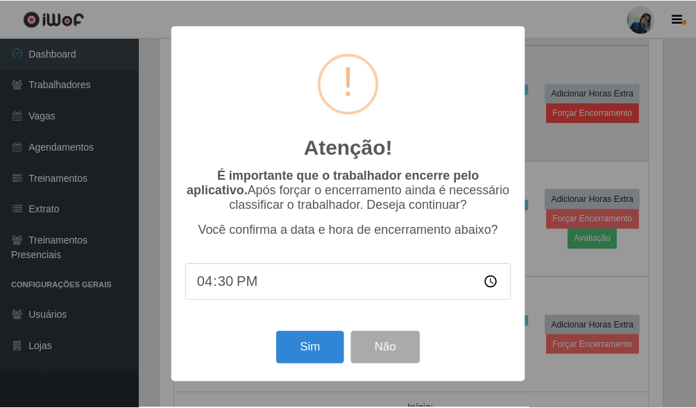
scroll to position [288, 506]
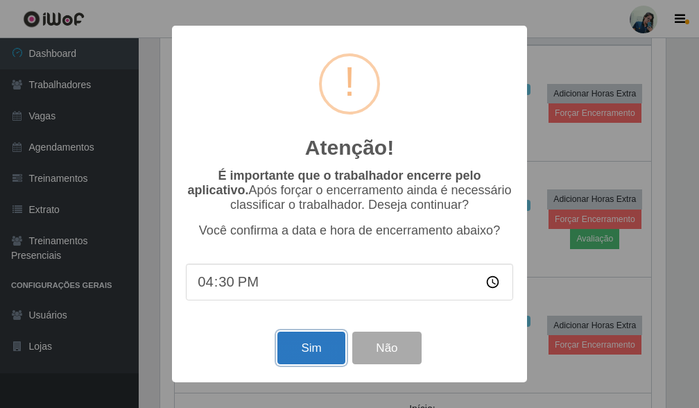
click at [338, 348] on button "Sim" at bounding box center [310, 347] width 67 height 33
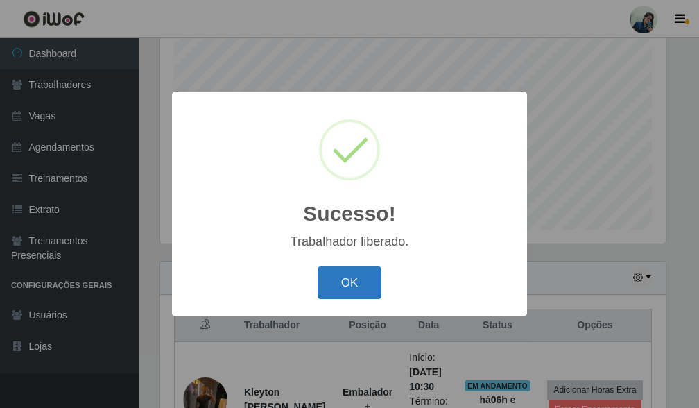
click at [336, 282] on button "OK" at bounding box center [350, 282] width 64 height 33
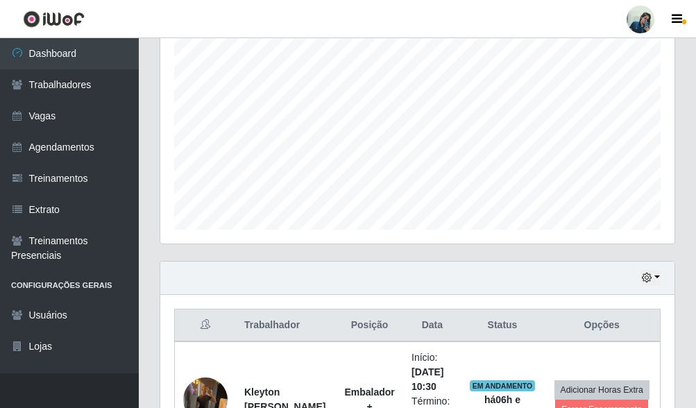
scroll to position [414, 0]
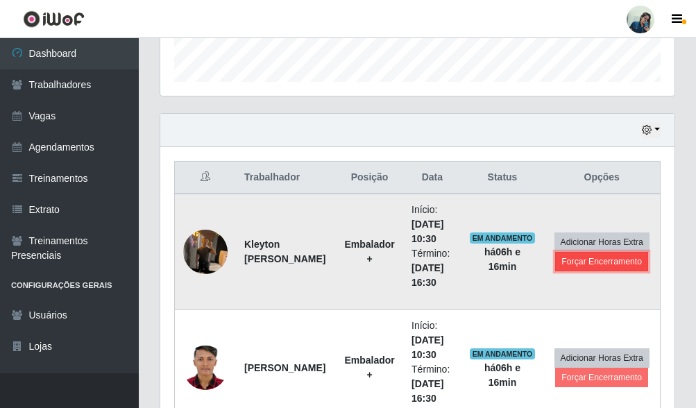
click at [578, 271] on button "Forçar Encerramento" at bounding box center [601, 261] width 93 height 19
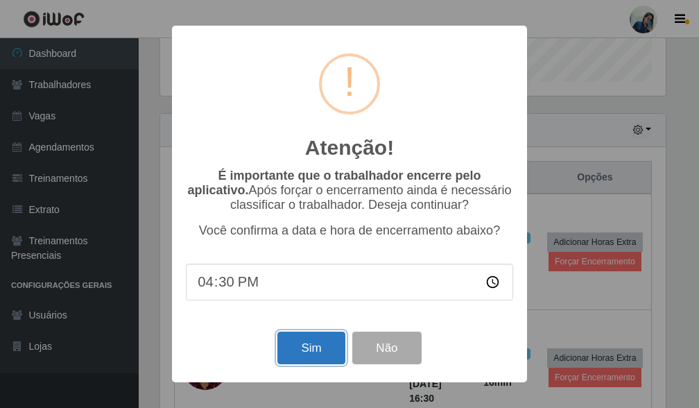
click at [288, 341] on button "Sim" at bounding box center [310, 347] width 67 height 33
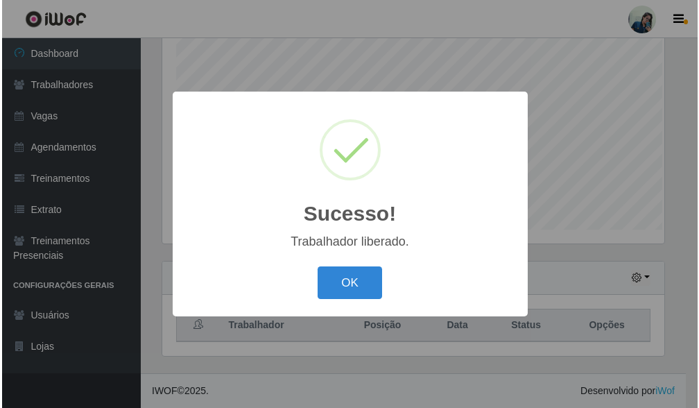
scroll to position [266, 0]
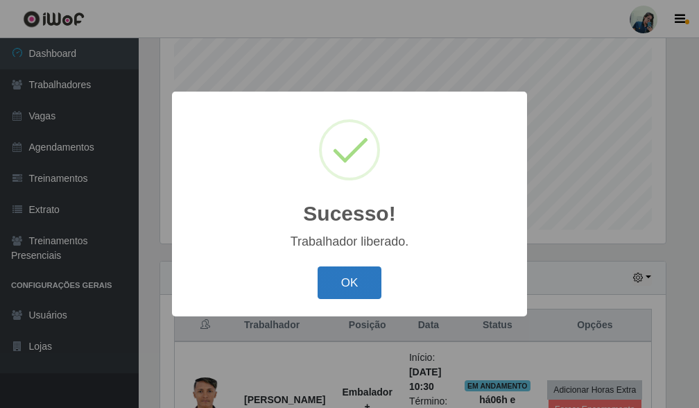
click at [357, 287] on button "OK" at bounding box center [350, 282] width 64 height 33
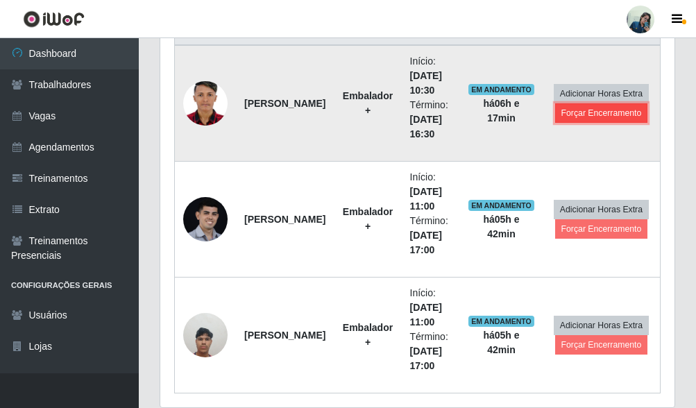
click at [627, 110] on button "Forçar Encerramento" at bounding box center [601, 112] width 93 height 19
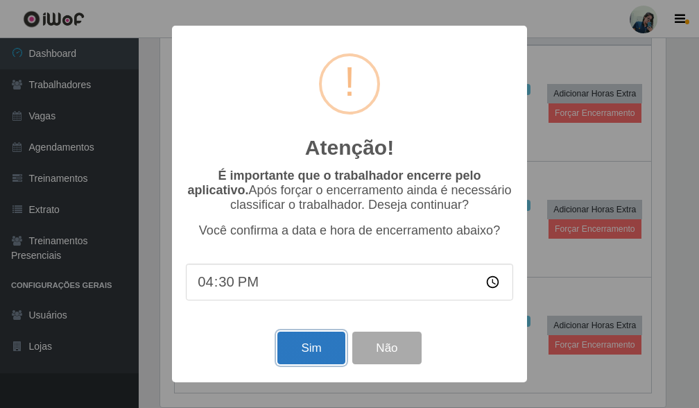
click at [315, 351] on button "Sim" at bounding box center [310, 347] width 67 height 33
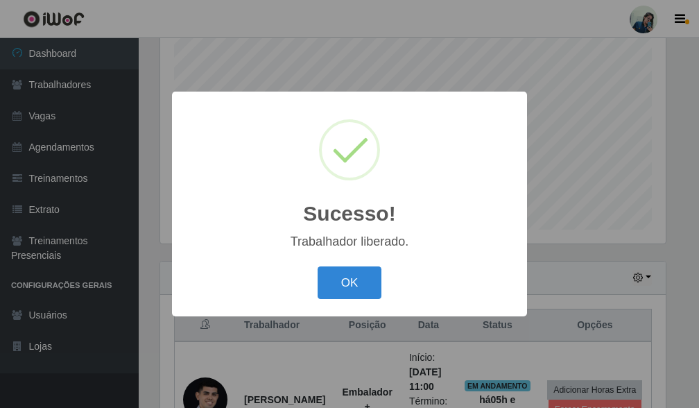
click at [318, 266] on button "OK" at bounding box center [350, 282] width 64 height 33
